Goal: Transaction & Acquisition: Purchase product/service

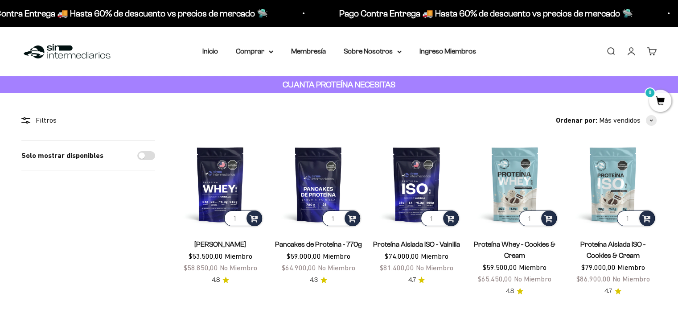
click at [633, 52] on link "Iniciar sesión" at bounding box center [631, 51] width 10 height 10
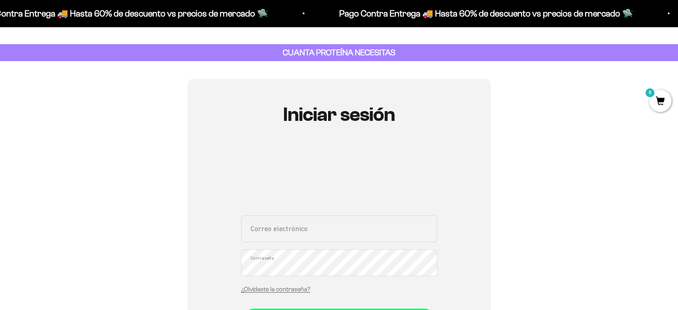
scroll to position [134, 0]
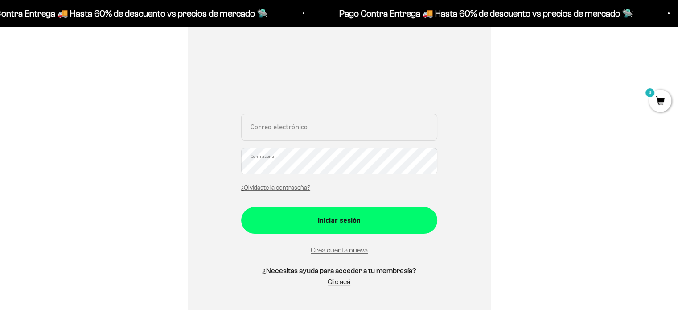
click at [332, 138] on input "Correo electrónico" at bounding box center [339, 127] width 196 height 27
type input "nancho619@hotmail.com"
click at [241, 207] on button "Iniciar sesión" at bounding box center [339, 220] width 196 height 27
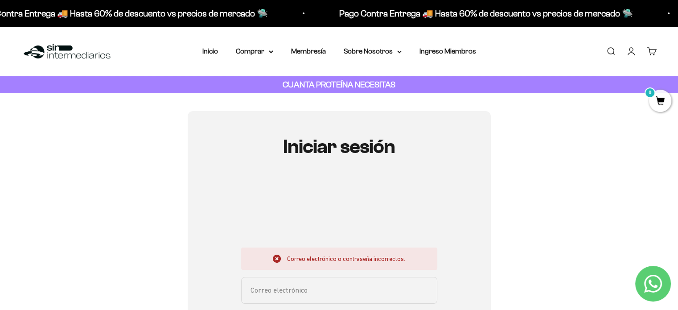
click at [319, 294] on input "Correo electrónico" at bounding box center [339, 290] width 196 height 27
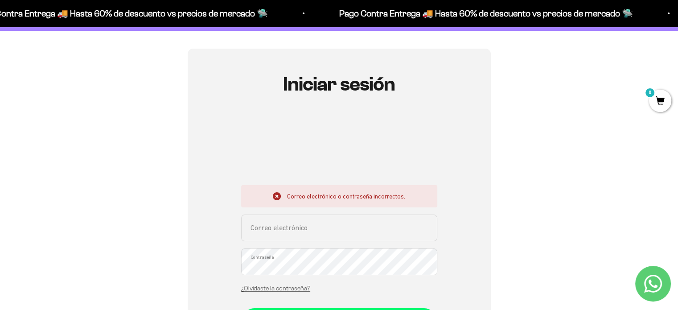
scroll to position [134, 0]
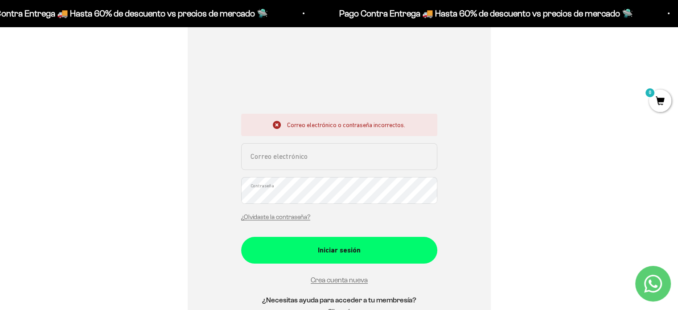
drag, startPoint x: 334, startPoint y: 154, endPoint x: 335, endPoint y: 159, distance: 5.0
click at [334, 154] on input "Correo electrónico" at bounding box center [339, 156] width 196 height 27
type input "nancho619@hotmail.com"
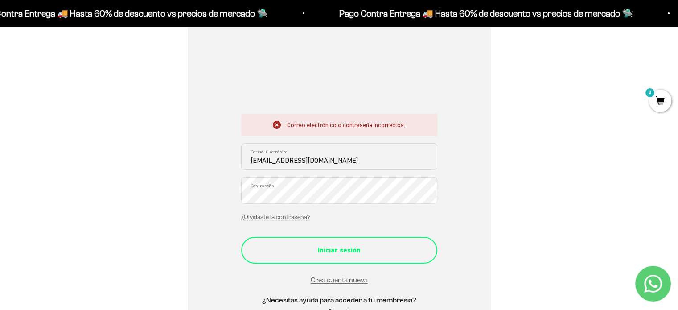
click at [339, 256] on button "Iniciar sesión" at bounding box center [339, 250] width 196 height 27
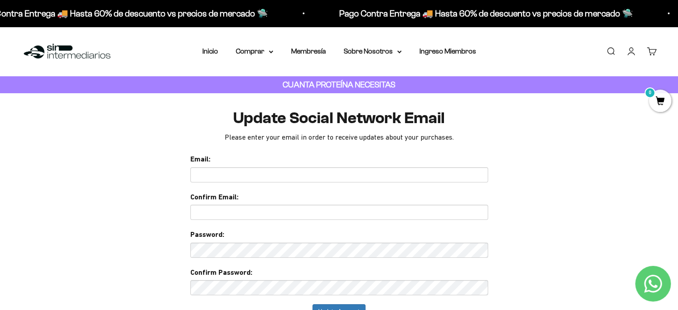
click at [285, 170] on input "text" at bounding box center [339, 174] width 298 height 15
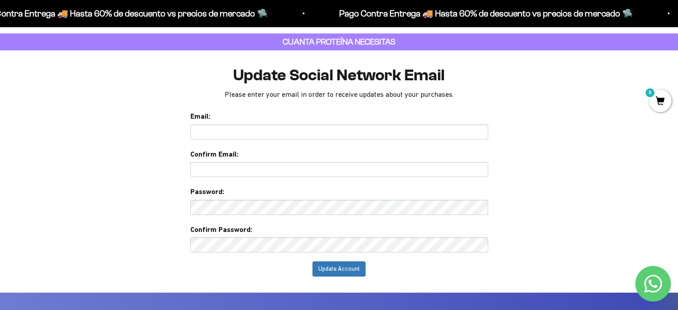
scroll to position [89, 0]
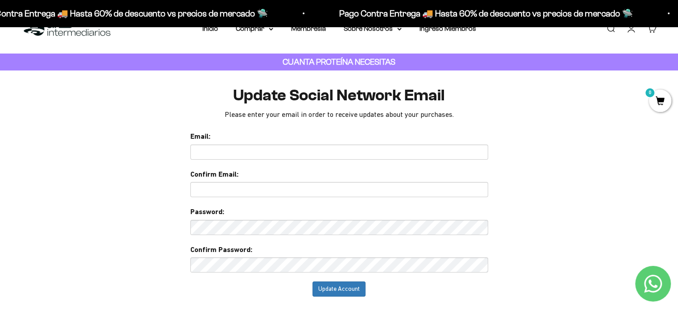
scroll to position [0, 0]
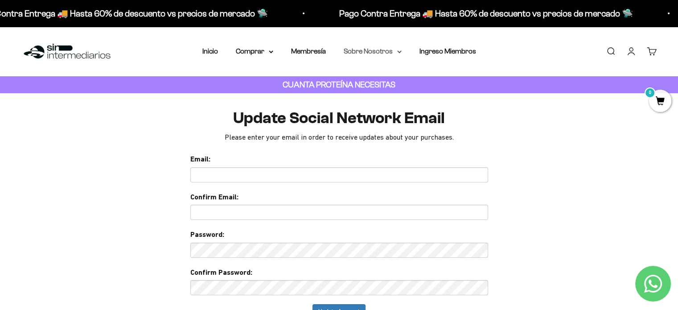
click at [369, 52] on summary "Sobre Nosotros" at bounding box center [373, 51] width 58 height 12
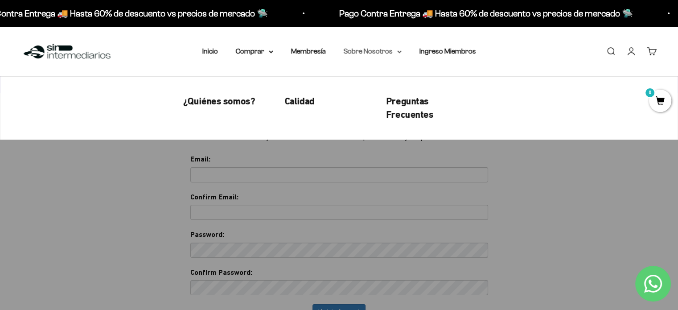
click at [369, 52] on summary "Sobre Nosotros" at bounding box center [373, 51] width 58 height 12
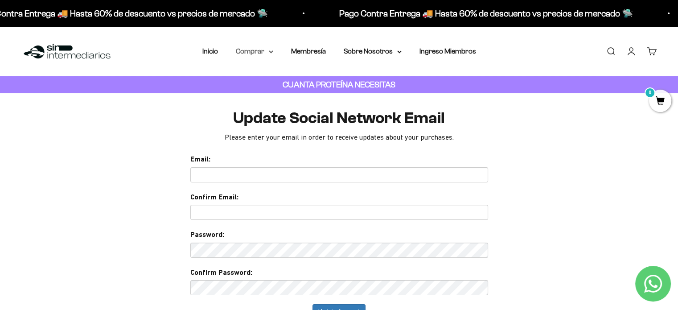
click at [270, 54] on summary "Comprar" at bounding box center [254, 51] width 37 height 12
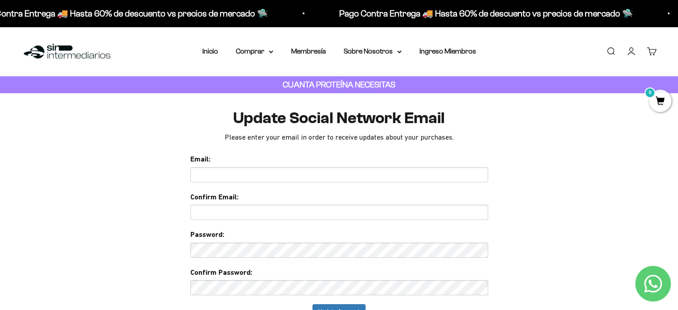
click at [62, 48] on img at bounding box center [66, 51] width 91 height 19
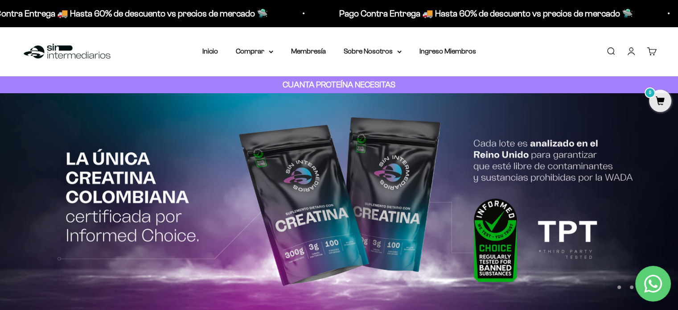
click at [631, 50] on link "Iniciar sesión" at bounding box center [631, 51] width 10 height 10
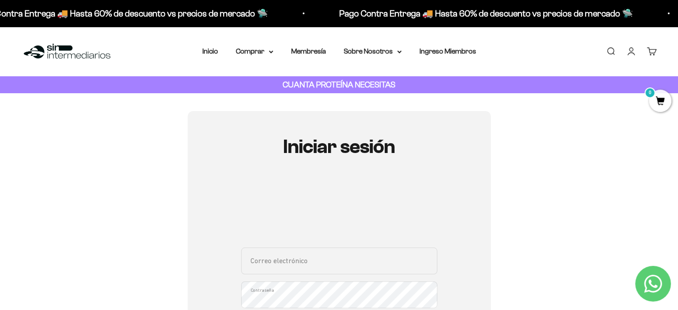
click at [651, 51] on link "Carrito 0" at bounding box center [652, 51] width 10 height 10
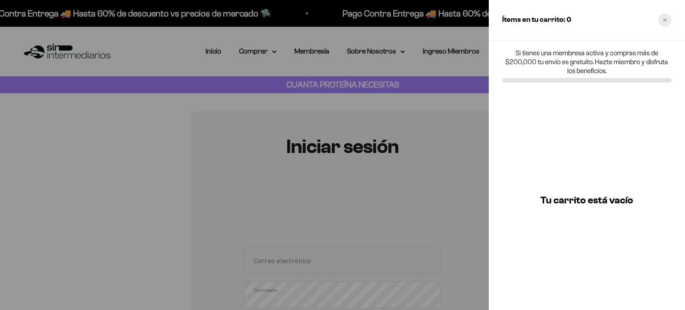
click at [664, 22] on icon "Close cart" at bounding box center [665, 20] width 4 height 4
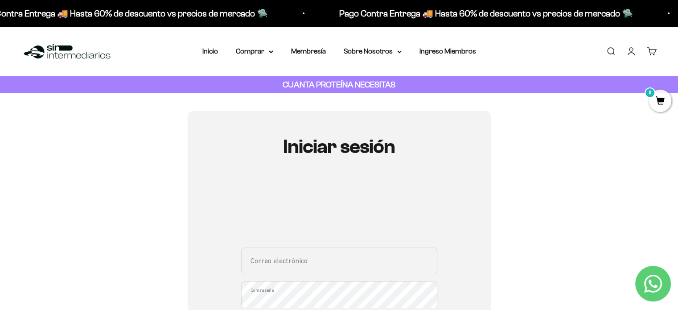
click at [519, 257] on div "Iniciar sesión Correo electrónico Contraseña ¿Olvidaste la contraseña? Iniciar …" at bounding box center [338, 283] width 635 height 344
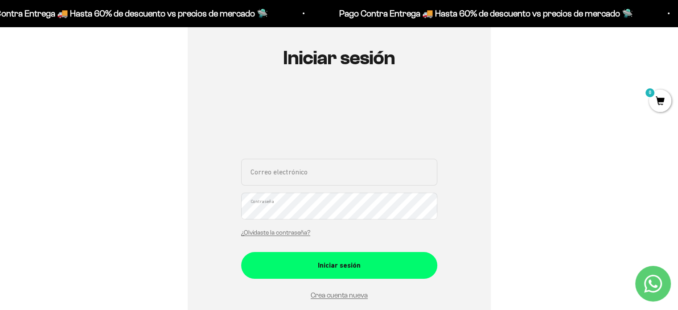
scroll to position [89, 0]
click at [299, 172] on input "Correo electrónico" at bounding box center [339, 171] width 196 height 27
type input "nancho619@hotmail.com"
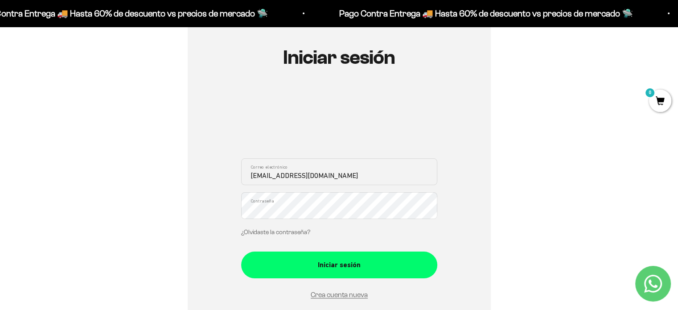
click at [288, 229] on link "¿Olvidaste la contraseña?" at bounding box center [275, 232] width 69 height 7
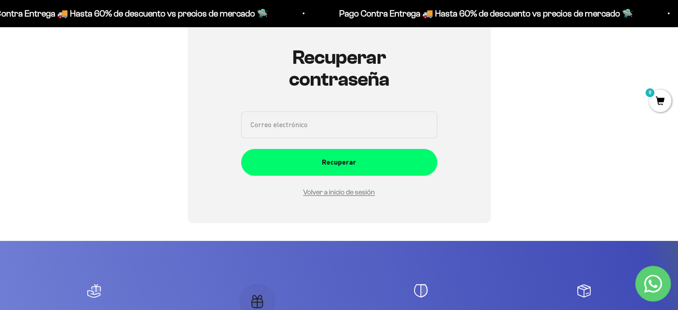
click at [337, 134] on input "Correo electrónico" at bounding box center [339, 124] width 196 height 27
type input "nancho619@hotmail.com"
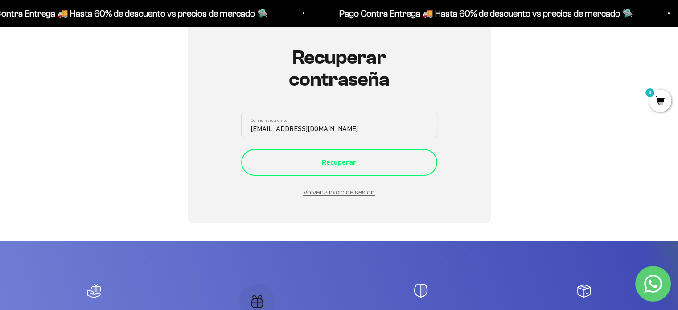
click at [371, 166] on div "Recuperar" at bounding box center [339, 163] width 161 height 12
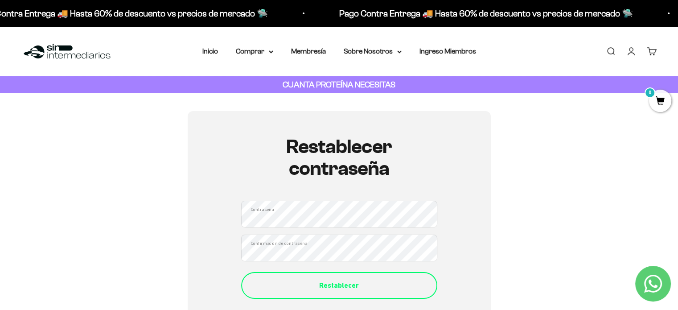
click at [367, 292] on button "Restablecer" at bounding box center [339, 285] width 196 height 27
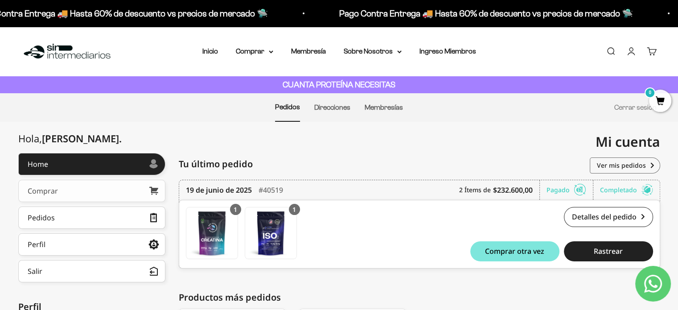
click at [123, 184] on link "Comprar" at bounding box center [91, 191] width 147 height 22
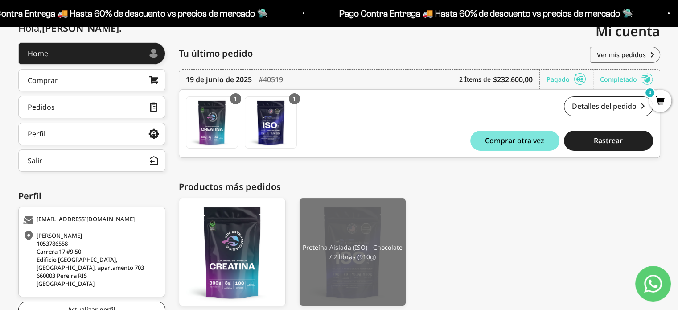
scroll to position [175, 0]
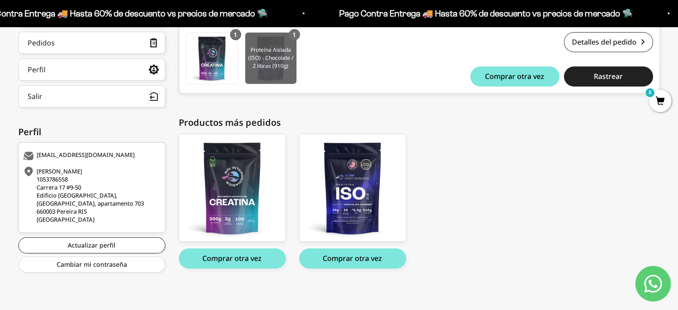
click at [268, 54] on img at bounding box center [270, 58] width 51 height 51
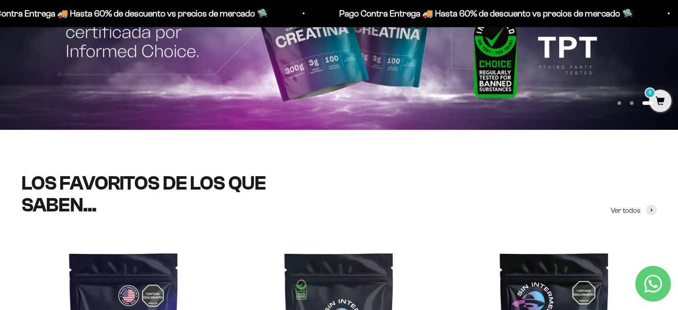
scroll to position [134, 0]
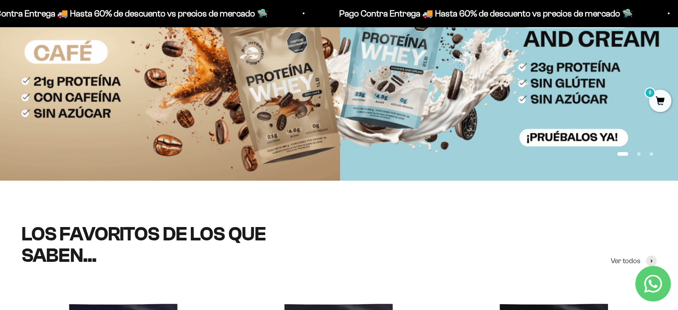
click at [651, 96] on mark "0" at bounding box center [650, 92] width 11 height 11
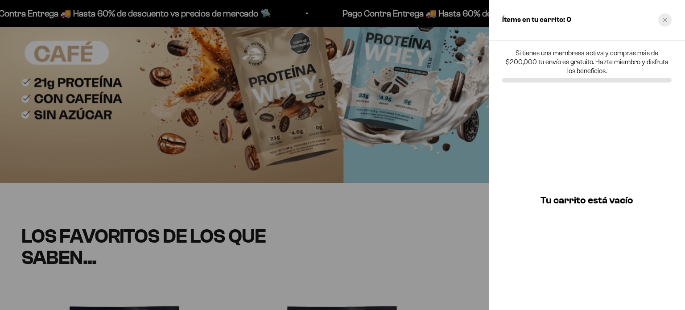
click at [663, 19] on icon "Close cart" at bounding box center [665, 20] width 4 height 4
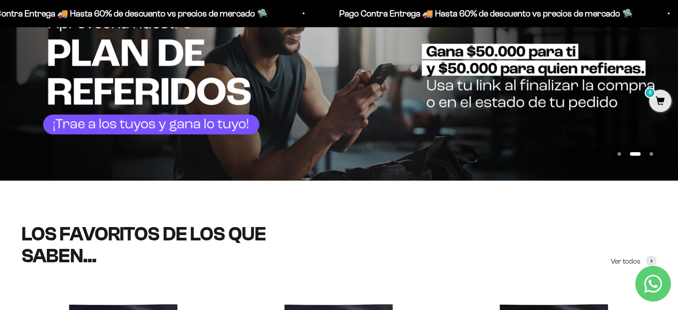
click at [658, 102] on span "0" at bounding box center [660, 101] width 22 height 22
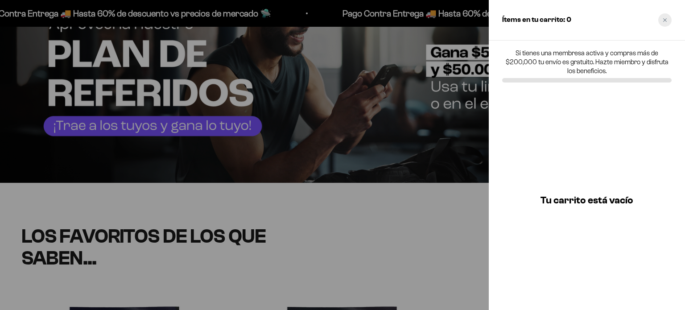
click at [662, 22] on div "Close cart" at bounding box center [664, 19] width 13 height 13
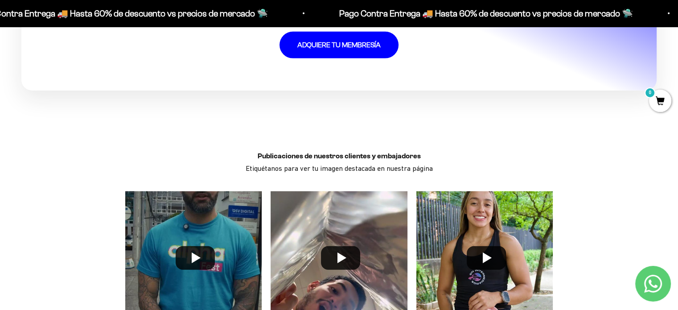
scroll to position [2274, 0]
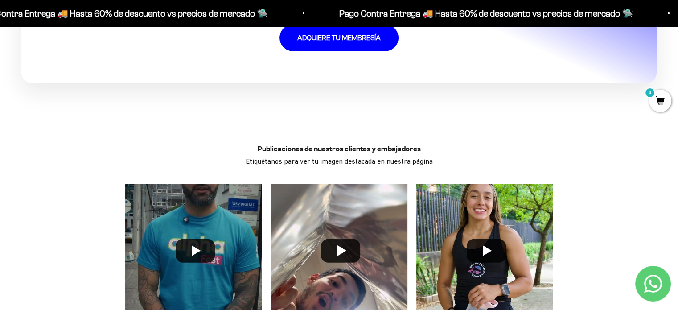
click at [341, 24] on div "Pago Contra Entrega 🚚 Hasta 60% de descuento vs precios de mercado 🛸 Pago Contr…" at bounding box center [339, 13] width 678 height 27
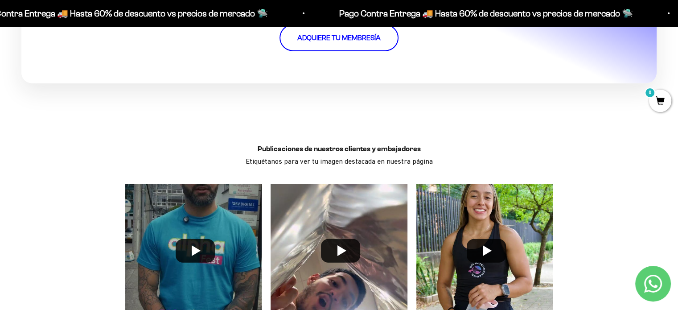
click at [342, 30] on link "ADQUIERE TU MEMBRESÍA" at bounding box center [339, 38] width 119 height 27
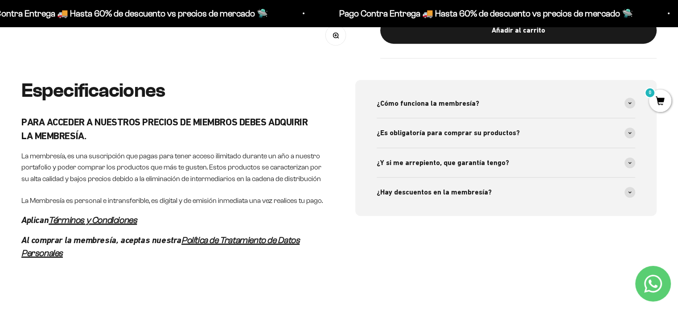
scroll to position [401, 0]
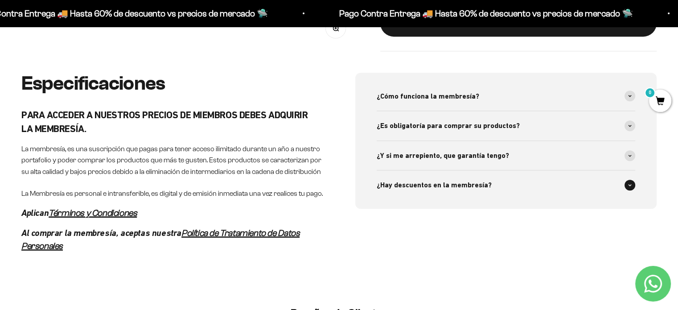
click at [630, 186] on icon at bounding box center [630, 185] width 4 height 3
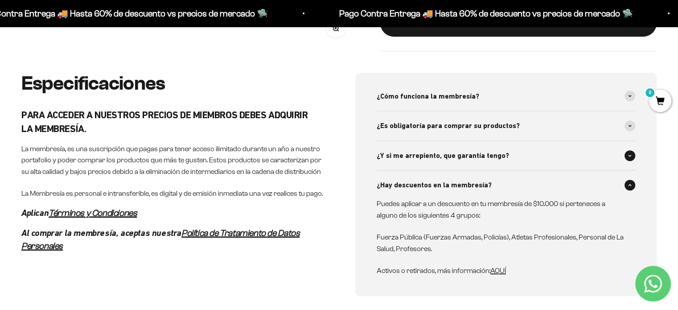
click at [628, 155] on icon at bounding box center [630, 155] width 4 height 3
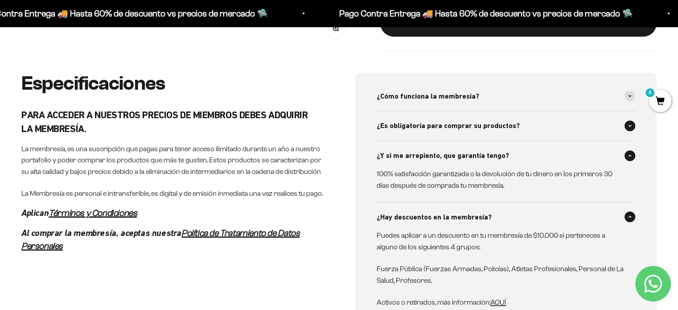
click at [628, 127] on span at bounding box center [630, 125] width 11 height 11
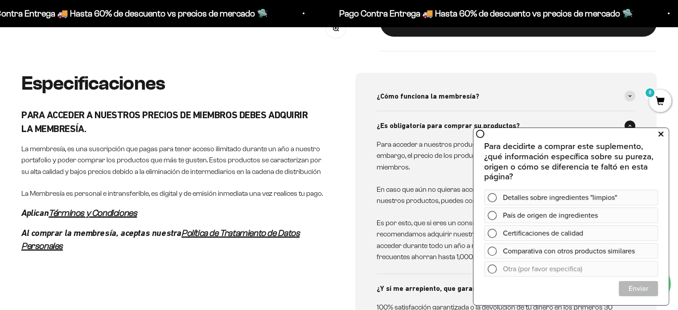
click at [659, 134] on icon at bounding box center [661, 134] width 5 height 12
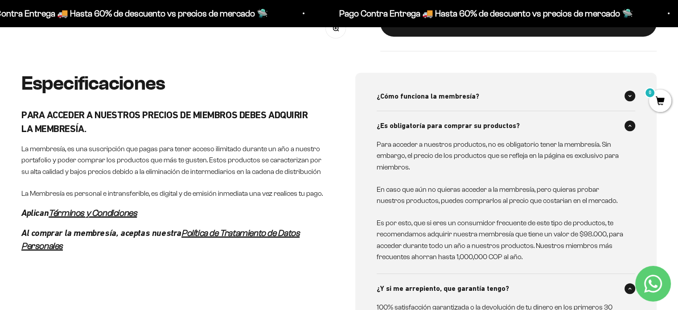
click at [628, 96] on icon at bounding box center [630, 96] width 4 height 3
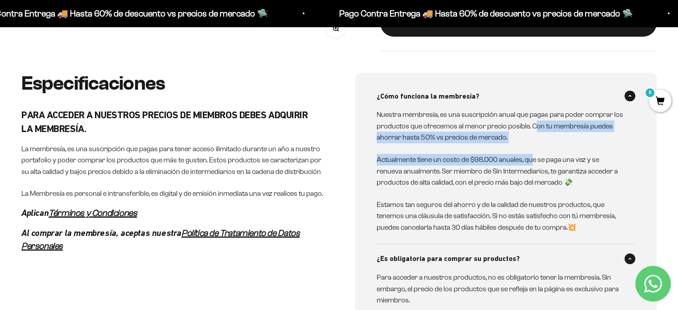
drag, startPoint x: 535, startPoint y: 126, endPoint x: 533, endPoint y: 151, distance: 24.6
click at [533, 151] on div "Nuestra membresía, es una suscripción anual que pagas para poder comprar los pr…" at bounding box center [501, 171] width 248 height 124
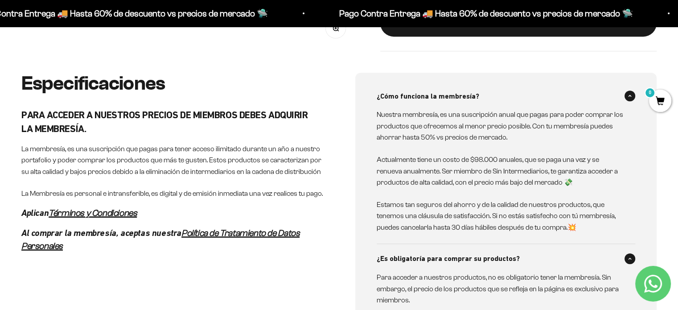
click at [512, 183] on p "Actualmente tiene un costo de $98.000 anuales, que se paga una vez y se renueva…" at bounding box center [501, 171] width 248 height 34
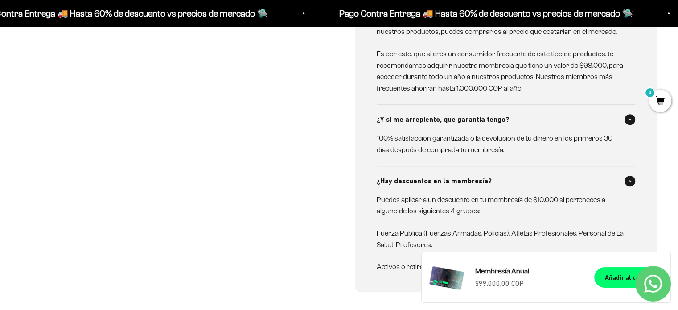
scroll to position [803, 0]
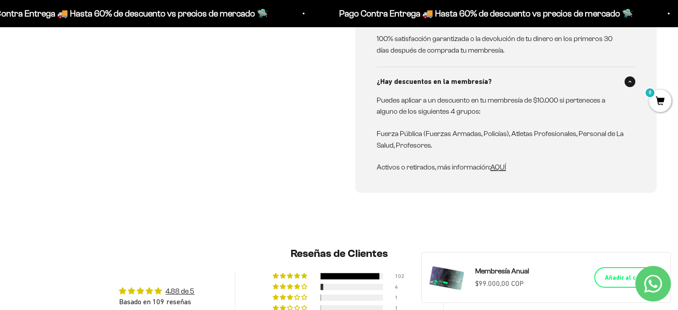
click at [603, 272] on button "Añadir al carrito" at bounding box center [628, 277] width 69 height 21
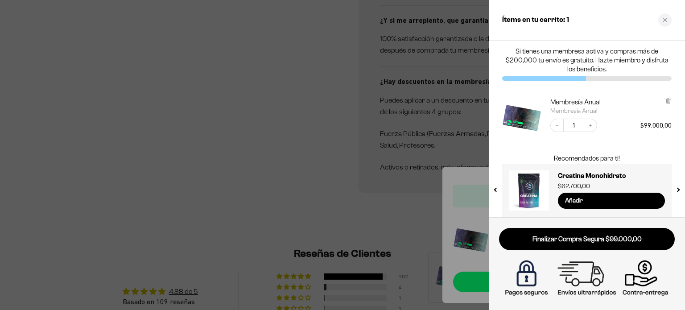
scroll to position [0, 0]
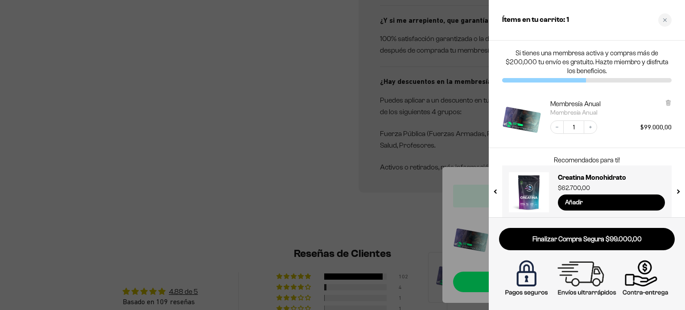
click at [337, 134] on div at bounding box center [342, 155] width 685 height 310
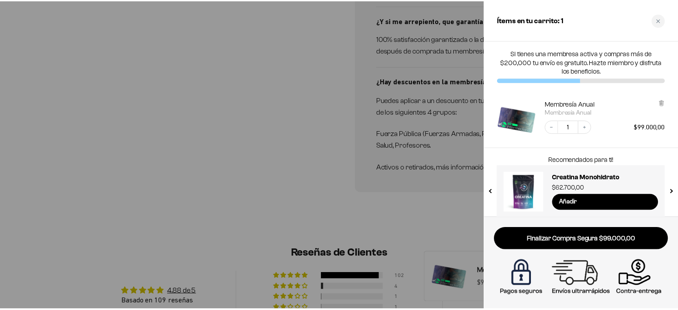
scroll to position [803, 0]
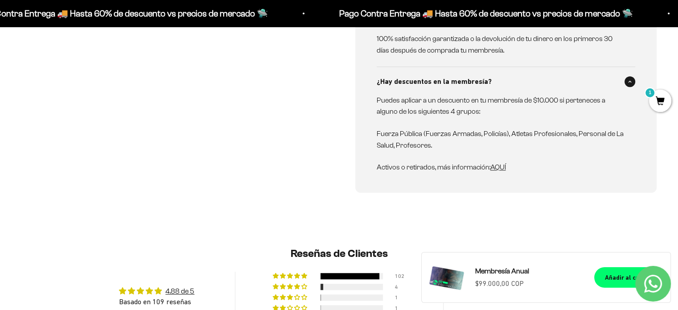
click at [495, 165] on span "AQUÍ" at bounding box center [498, 167] width 16 height 8
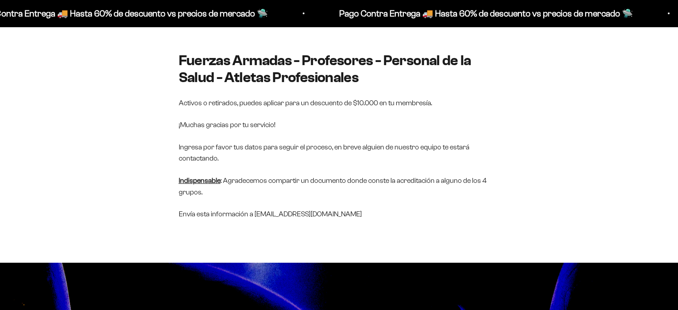
scroll to position [134, 0]
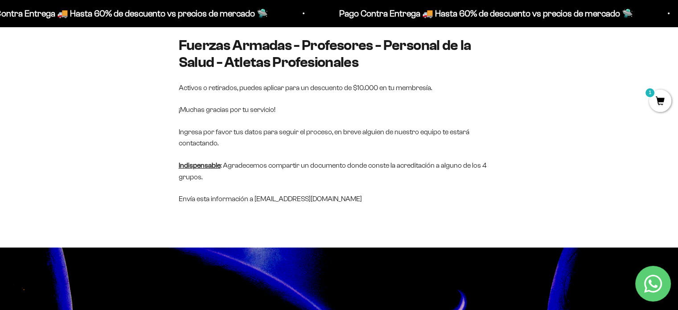
drag, startPoint x: 383, startPoint y: 225, endPoint x: 260, endPoint y: 232, distance: 122.8
click at [260, 232] on section "Descuentos en la Membresía Fuerzas Armadas - Profesores - Personal de la Salud …" at bounding box center [339, 103] width 678 height 288
copy p "[EMAIL_ADDRESS][DOMAIN_NAME]"
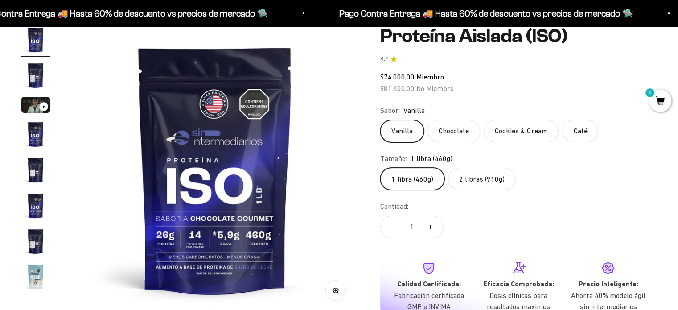
click at [451, 130] on label "Chocolate" at bounding box center [454, 131] width 53 height 22
click at [380, 120] on input "Chocolate" at bounding box center [380, 119] width 0 height 0
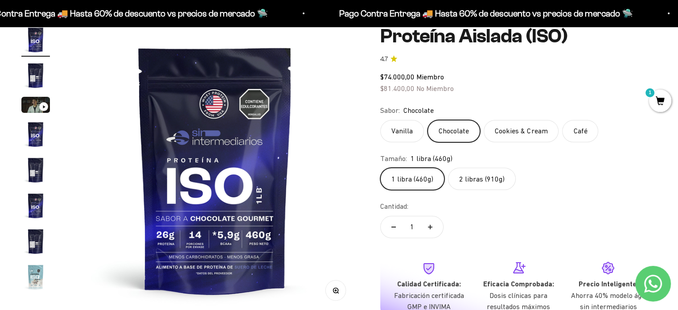
click at [514, 137] on label "Cookies & Cream" at bounding box center [521, 131] width 75 height 22
click at [380, 120] on input "Cookies & Cream" at bounding box center [380, 119] width 0 height 0
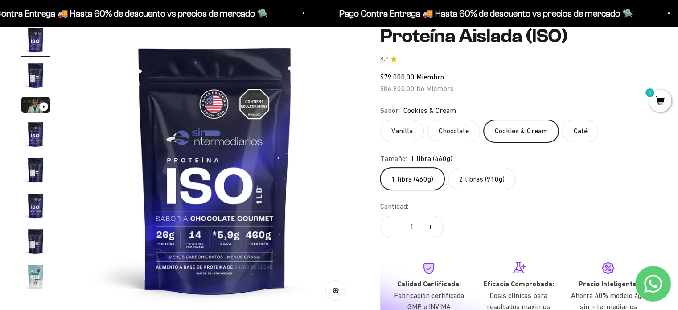
click at [570, 130] on label "Café" at bounding box center [580, 131] width 36 height 22
click at [380, 120] on input "Café" at bounding box center [380, 119] width 0 height 0
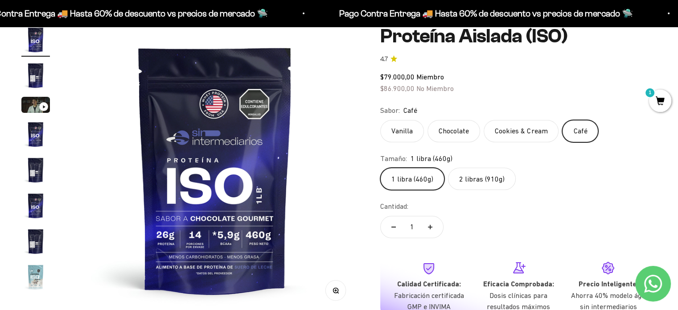
click at [520, 130] on label "Cookies & Cream" at bounding box center [521, 131] width 75 height 22
click at [380, 120] on input "Cookies & Cream" at bounding box center [380, 119] width 0 height 0
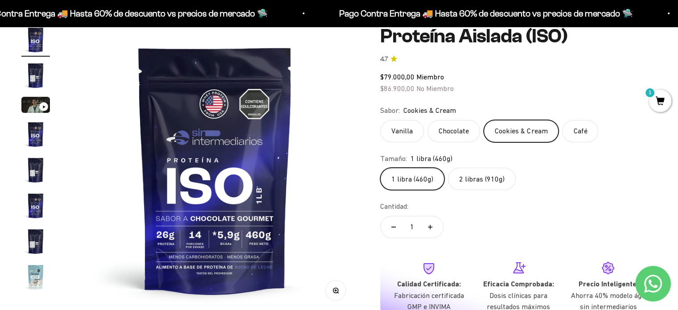
click at [442, 122] on label "Chocolate" at bounding box center [454, 131] width 53 height 22
click at [380, 120] on input "Chocolate" at bounding box center [380, 119] width 0 height 0
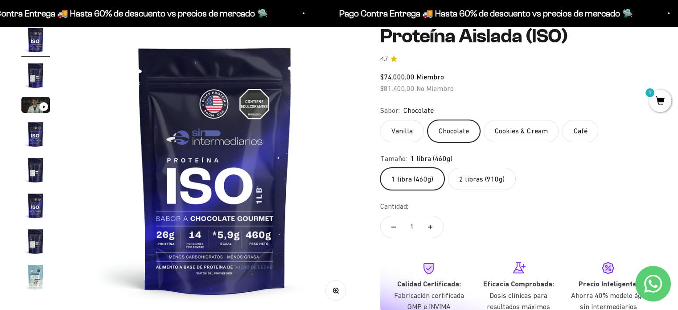
click at [403, 124] on label "Vanilla" at bounding box center [402, 131] width 44 height 22
click at [380, 120] on input "Vanilla" at bounding box center [380, 119] width 0 height 0
click at [542, 123] on label "Cookies & Cream" at bounding box center [521, 131] width 75 height 22
click at [380, 120] on input "Cookies & Cream" at bounding box center [380, 119] width 0 height 0
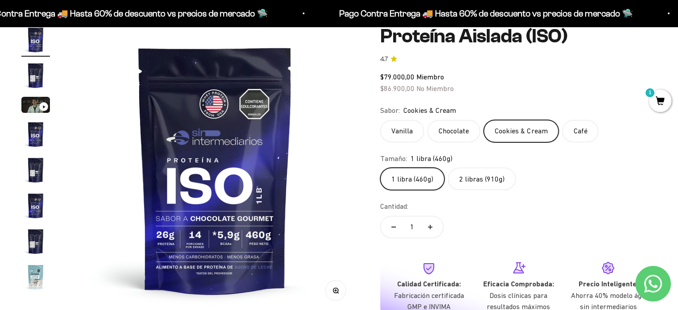
click at [582, 124] on label "Café" at bounding box center [580, 131] width 36 height 22
click at [380, 120] on input "Café" at bounding box center [380, 119] width 0 height 0
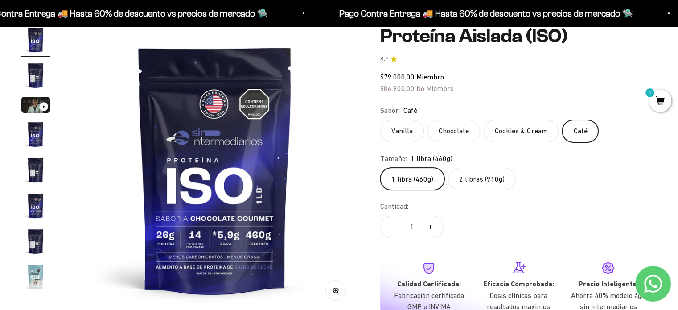
click at [477, 181] on label "2 libras (910g)" at bounding box center [482, 179] width 68 height 22
click at [380, 168] on input "2 libras (910g)" at bounding box center [380, 167] width 0 height 0
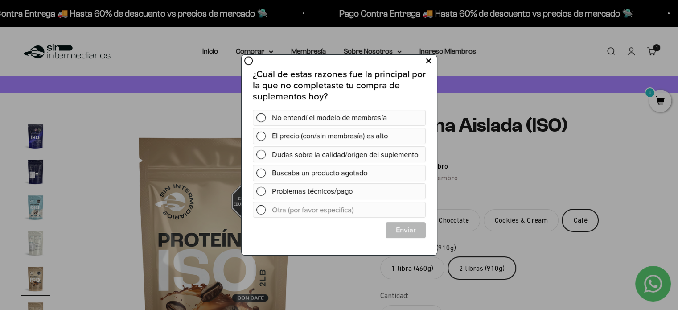
click at [424, 62] on button at bounding box center [428, 61] width 16 height 15
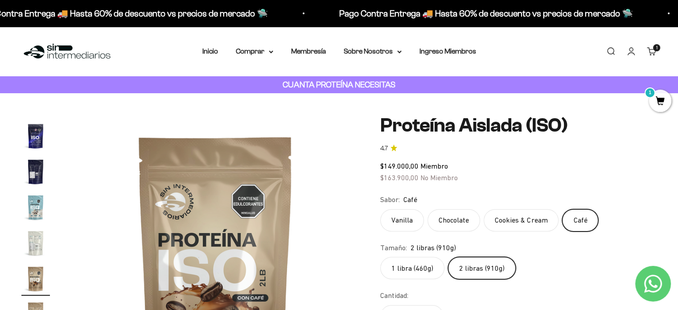
click at [82, 55] on img at bounding box center [66, 51] width 91 height 19
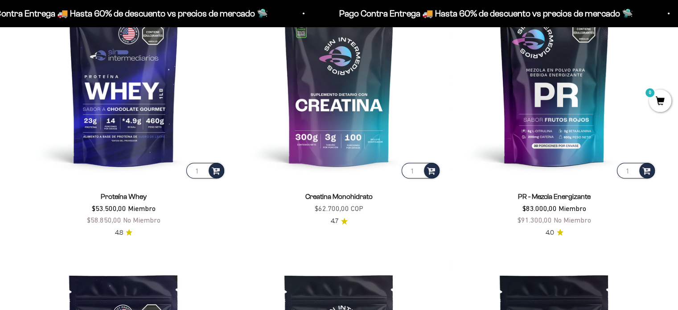
scroll to position [444, 0]
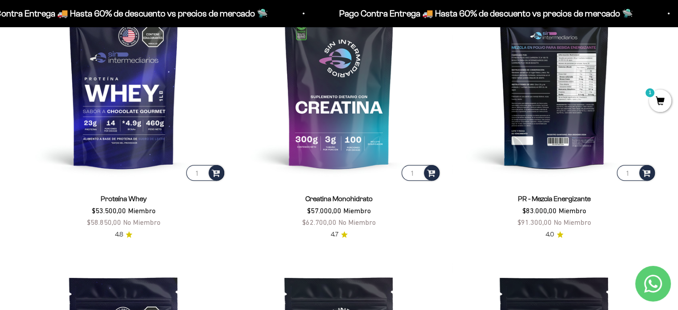
click at [557, 86] on img at bounding box center [554, 80] width 205 height 205
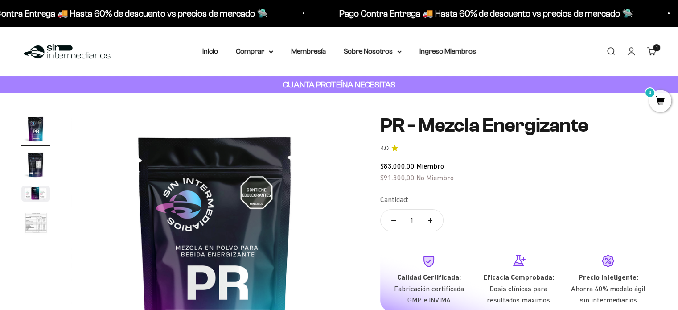
click at [35, 163] on img "Ir al artículo 2" at bounding box center [35, 164] width 29 height 29
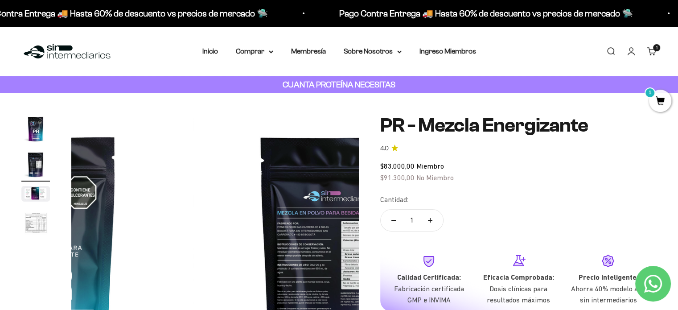
scroll to position [0, 298]
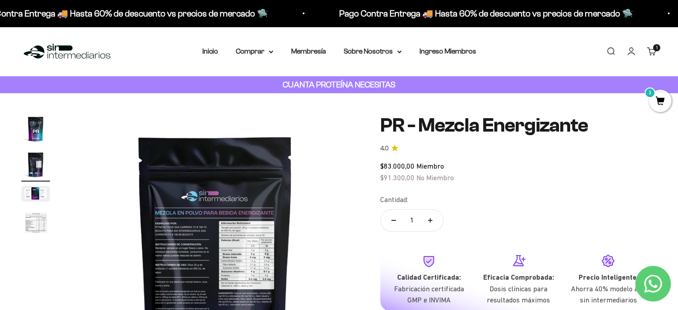
click at [35, 191] on img "Ir al artículo 3" at bounding box center [35, 194] width 29 height 16
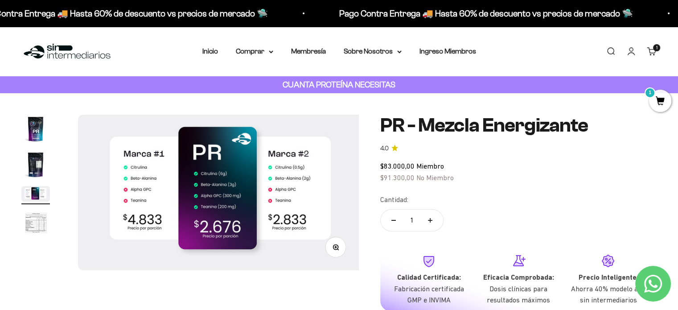
scroll to position [0, 597]
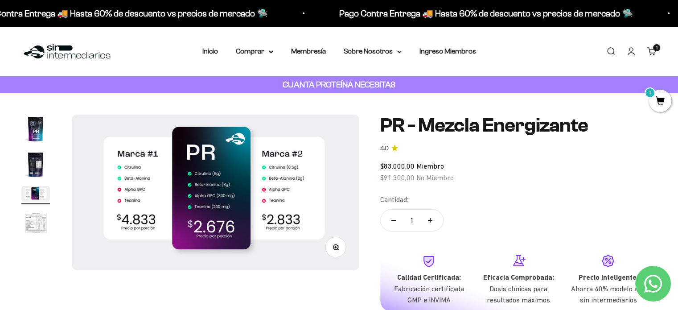
click at [34, 214] on img "Ir al artículo 4" at bounding box center [35, 223] width 29 height 29
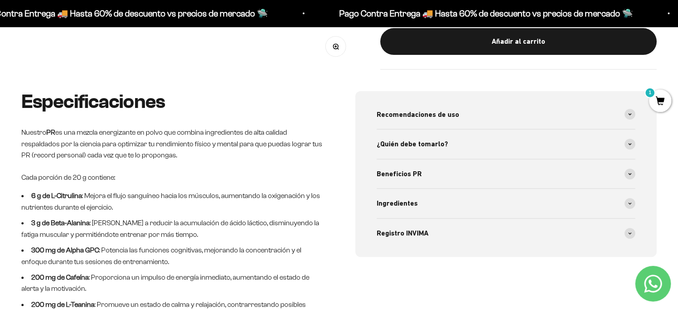
scroll to position [446, 0]
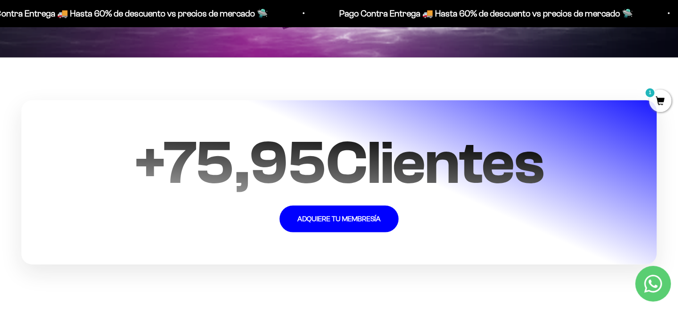
scroll to position [2093, 0]
